Goal: Task Accomplishment & Management: Manage account settings

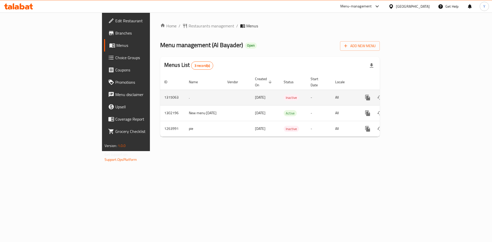
drag, startPoint x: 212, startPoint y: 93, endPoint x: 188, endPoint y: 91, distance: 24.4
click at [251, 91] on td "29/09/2025" at bounding box center [265, 98] width 29 height 16
click at [408, 95] on icon "enhanced table" at bounding box center [405, 98] width 6 height 6
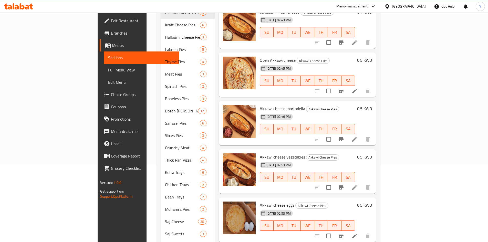
scroll to position [32, 0]
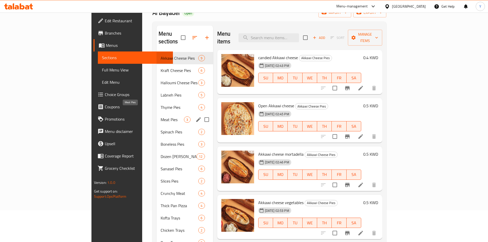
click at [161, 117] on span "Meat Pies" at bounding box center [172, 120] width 23 height 6
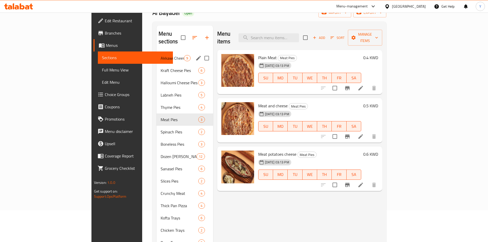
click at [157, 52] on div "Akkawi Cheese Pies 9" at bounding box center [185, 58] width 56 height 12
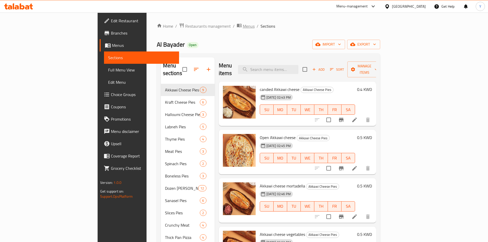
click at [243, 27] on span "Menus" at bounding box center [249, 26] width 12 height 6
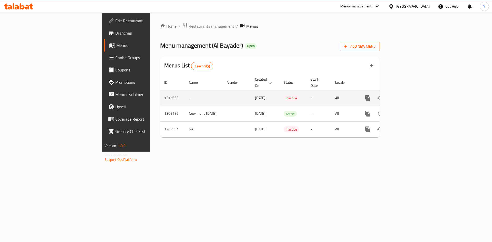
click at [383, 95] on icon "enhanced table" at bounding box center [380, 98] width 6 height 6
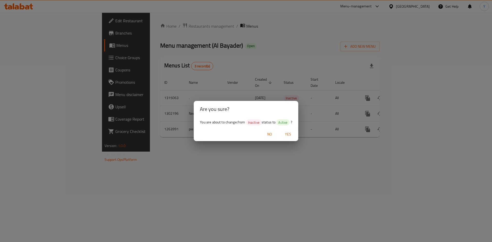
click at [284, 136] on span "Yes" at bounding box center [288, 134] width 12 height 6
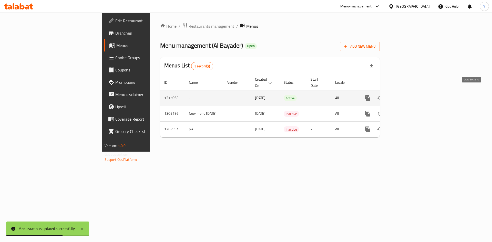
click at [411, 92] on link "enhanced table" at bounding box center [405, 98] width 12 height 12
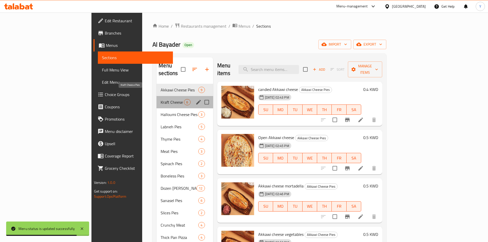
click at [161, 99] on span "Kraft Cheese Pies" at bounding box center [172, 102] width 23 height 6
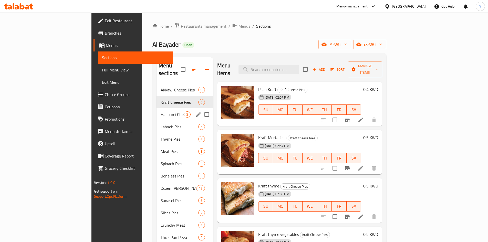
drag, startPoint x: 138, startPoint y: 110, endPoint x: 158, endPoint y: 114, distance: 20.4
click at [157, 110] on div "Halloumi Cheese Pies 3" at bounding box center [185, 114] width 56 height 12
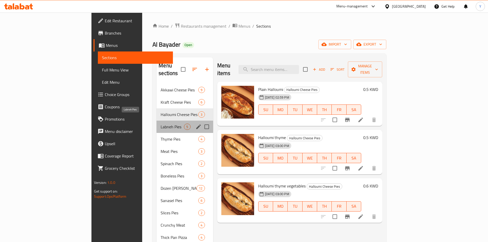
drag, startPoint x: 130, startPoint y: 122, endPoint x: 165, endPoint y: 138, distance: 38.8
click at [161, 124] on span "Labneh Pies" at bounding box center [172, 127] width 23 height 6
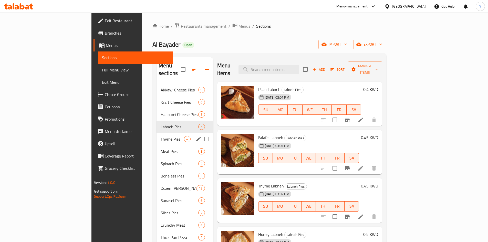
click at [157, 133] on div "Thyme Pies 4" at bounding box center [185, 139] width 56 height 12
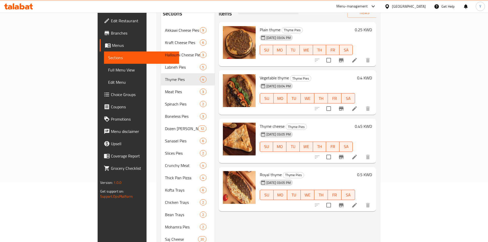
scroll to position [109, 0]
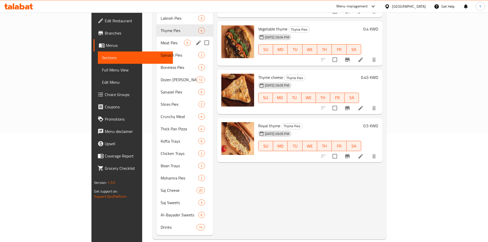
click at [161, 40] on span "Meat Pies" at bounding box center [172, 43] width 23 height 6
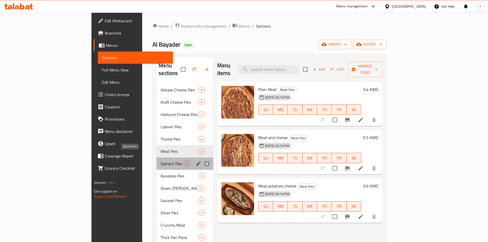
click at [161, 161] on span "Spinach Pies" at bounding box center [172, 164] width 23 height 6
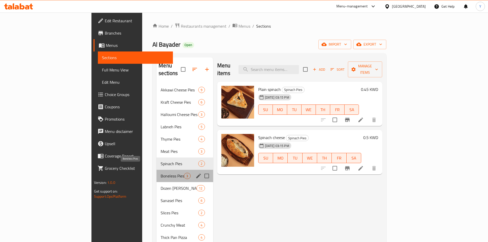
click at [161, 173] on span "Boneless Pies" at bounding box center [172, 176] width 23 height 6
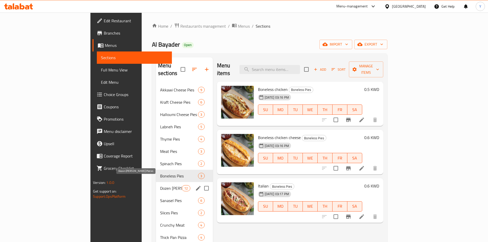
click at [160, 185] on span "Dozen Shami Plates" at bounding box center [171, 188] width 22 height 6
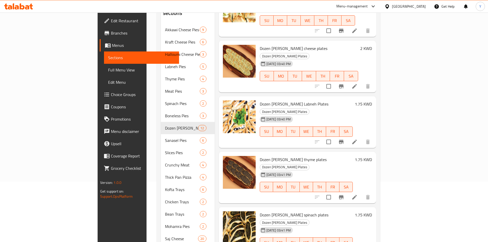
scroll to position [109, 0]
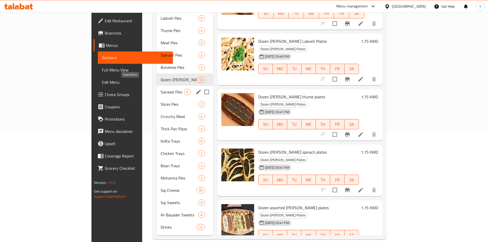
click at [161, 89] on span "Sanasel Pies" at bounding box center [172, 92] width 23 height 6
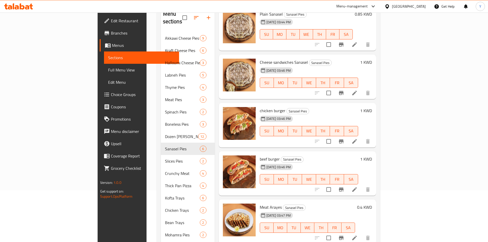
scroll to position [109, 0]
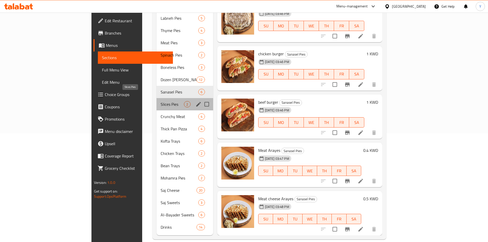
click at [161, 101] on span "Slices Pies" at bounding box center [172, 104] width 23 height 6
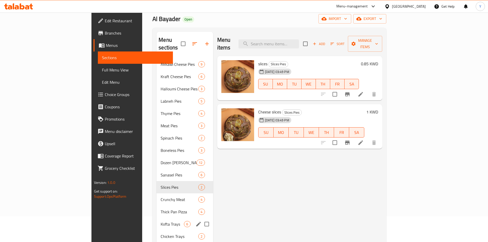
scroll to position [77, 0]
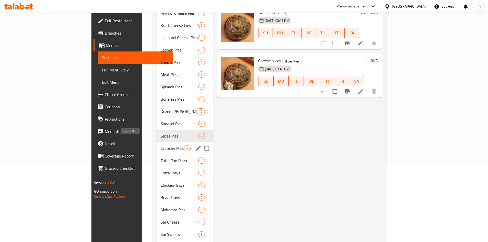
click at [161, 145] on span "Crunchy Meat" at bounding box center [172, 148] width 23 height 6
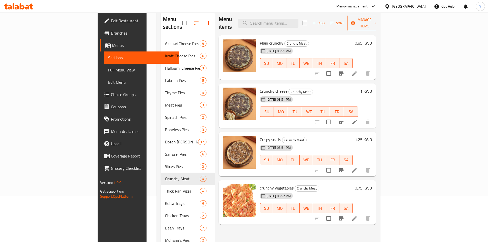
scroll to position [103, 0]
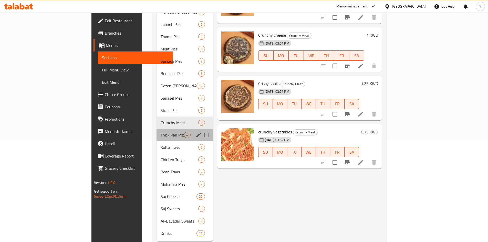
click at [157, 130] on div "Thick Pan Pizza 4" at bounding box center [185, 135] width 56 height 12
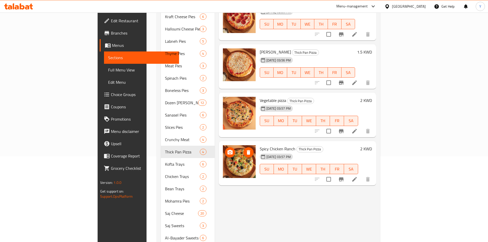
scroll to position [109, 0]
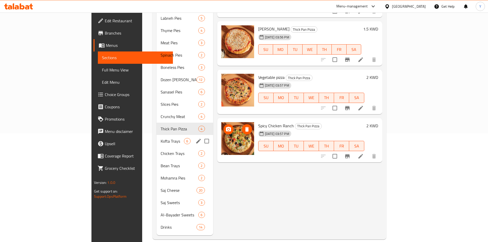
click at [161, 138] on span "Kofta Trays" at bounding box center [172, 141] width 23 height 6
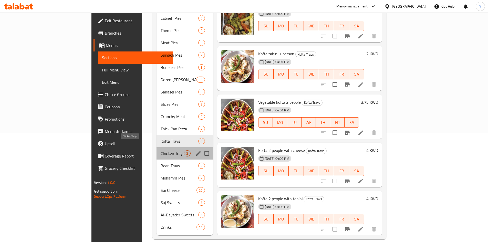
click at [161, 150] on span "Chicken Trays" at bounding box center [172, 153] width 23 height 6
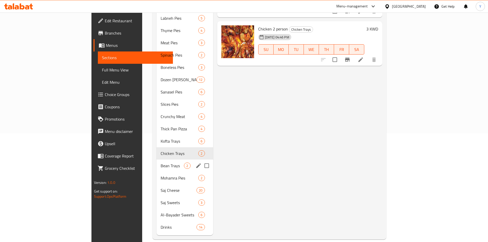
click at [161, 163] on span "Bean Trays" at bounding box center [172, 166] width 23 height 6
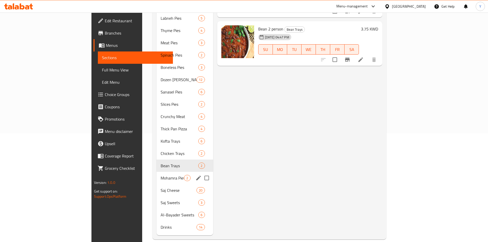
click at [161, 175] on span "Mohamra Pies" at bounding box center [172, 178] width 23 height 6
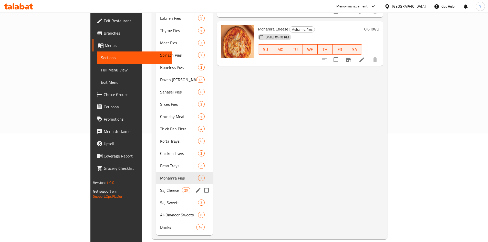
click at [156, 184] on div "Saj Cheese 20" at bounding box center [184, 190] width 57 height 12
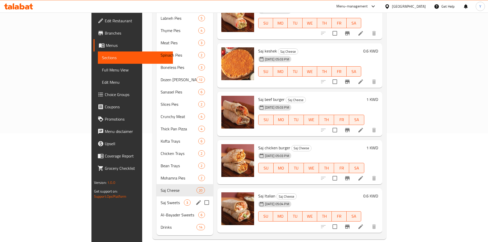
click at [161, 200] on span "Saj Sweets" at bounding box center [172, 203] width 23 height 6
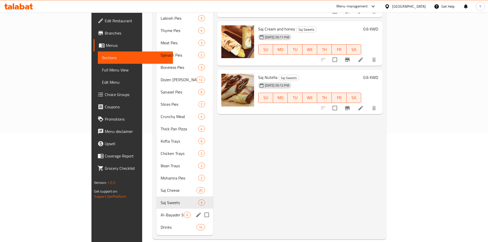
click at [161, 212] on span "Al-Bayader Sweets" at bounding box center [172, 215] width 23 height 6
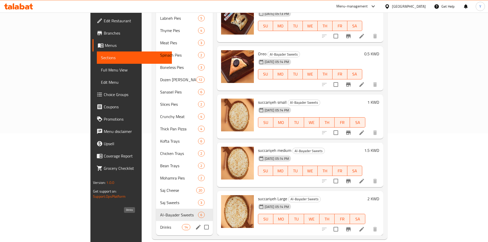
click at [160, 224] on span "Drinks" at bounding box center [171, 227] width 22 height 6
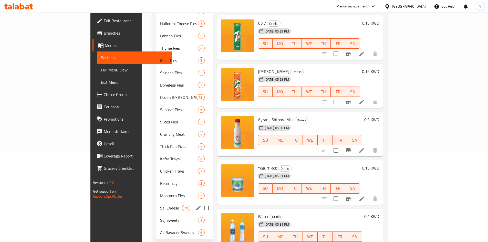
scroll to position [83, 0]
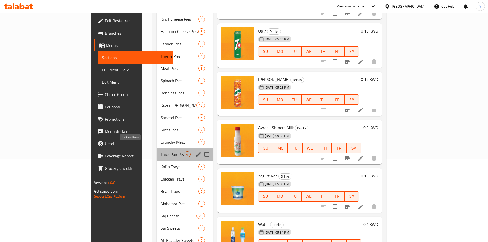
click at [161, 151] on span "Thick Pan Pizza" at bounding box center [172, 154] width 23 height 6
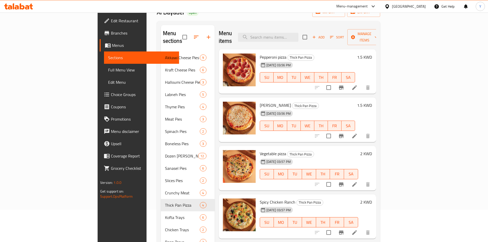
scroll to position [32, 0]
click at [392, 5] on div at bounding box center [388, 7] width 7 height 6
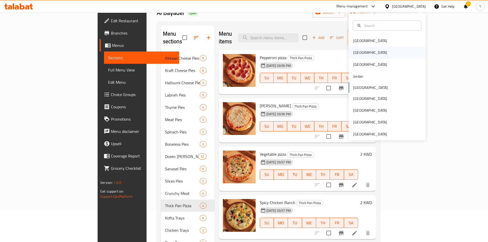
click at [385, 55] on div "[GEOGRAPHIC_DATA]" at bounding box center [387, 53] width 77 height 12
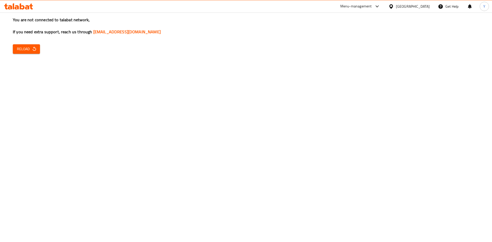
drag, startPoint x: 46, startPoint y: 120, endPoint x: 55, endPoint y: 122, distance: 9.6
click at [45, 121] on div "You are not connected to talabat network, If you need extra support, reach us t…" at bounding box center [246, 121] width 492 height 242
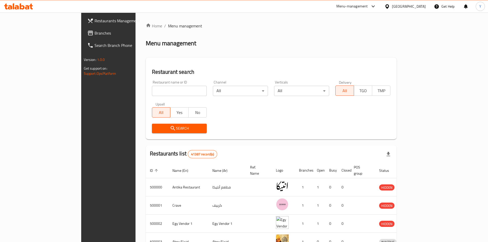
click at [95, 35] on span "Branches" at bounding box center [127, 33] width 64 height 6
